Goal: Information Seeking & Learning: Find specific fact

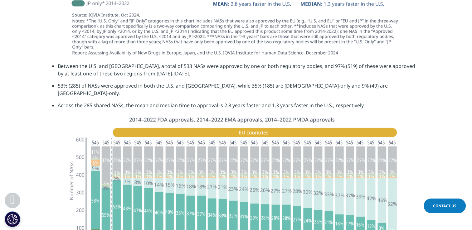
scroll to position [1507, 0]
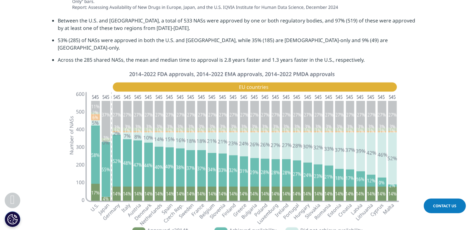
click at [60, 155] on div at bounding box center [236, 170] width 368 height 204
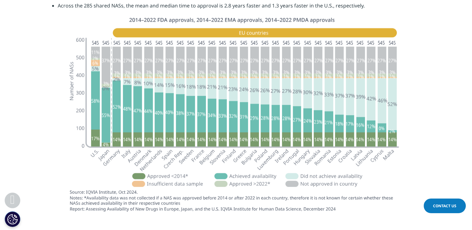
scroll to position [1520, 0]
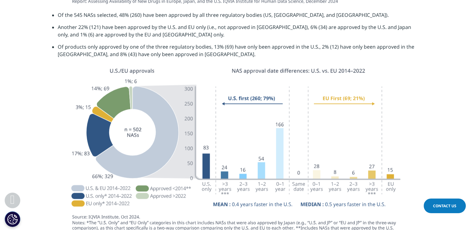
click at [130, 71] on img at bounding box center [235, 160] width 349 height 194
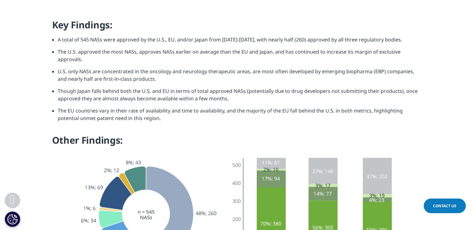
click at [130, 87] on li "Though Japan falls behind both the U.S. and EU in terms of total approved NASs …" at bounding box center [239, 97] width 362 height 20
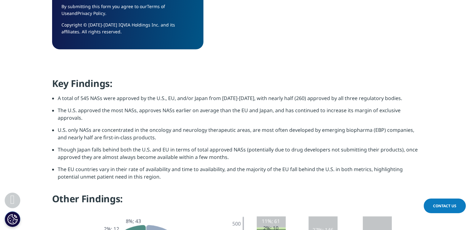
click at [130, 94] on li "A total of 545 NASs were approved by the U.S., EU, and/or Japan from [DATE]-[DA…" at bounding box center [239, 100] width 362 height 12
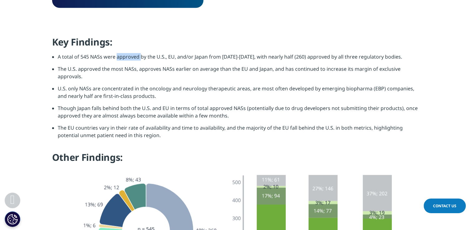
scroll to position [686, 0]
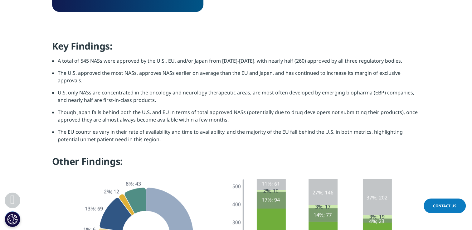
click at [62, 89] on li "U.S. only NASs are concentrated in the oncology and neurology therapeutic areas…" at bounding box center [239, 99] width 362 height 20
drag, startPoint x: 152, startPoint y: 37, endPoint x: 207, endPoint y: 40, distance: 55.2
click at [207, 57] on li "A total of 545 NASs were approved by the U.S., EU, and/or Japan from [DATE]-[DA…" at bounding box center [239, 63] width 362 height 12
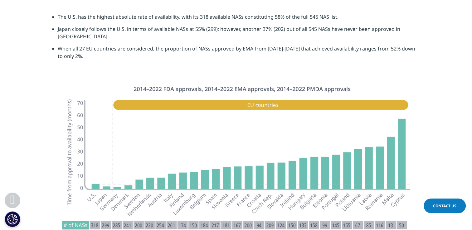
scroll to position [1792, 0]
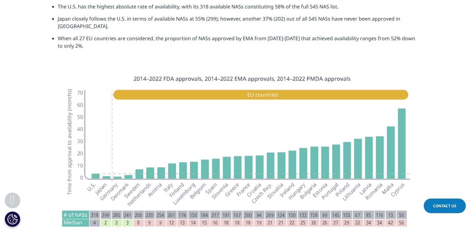
click at [250, 70] on img at bounding box center [235, 171] width 349 height 202
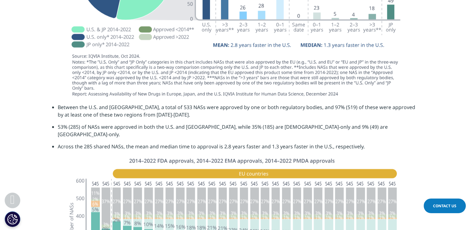
scroll to position [1420, 0]
